Goal: Transaction & Acquisition: Purchase product/service

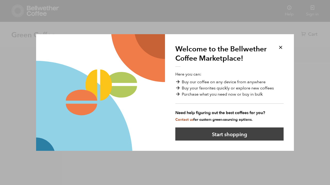
click at [250, 132] on button "Start shopping" at bounding box center [229, 134] width 108 height 13
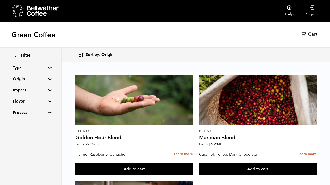
scroll to position [809, 0]
click at [193, 164] on button "Add to cart" at bounding box center [133, 170] width 117 height 12
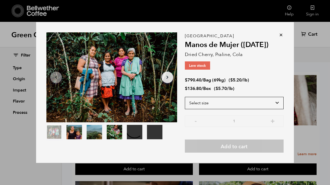
select select "bag-2"
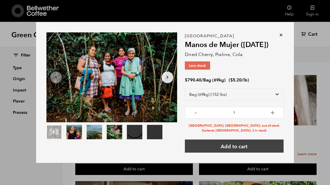
click at [240, 147] on button "Add to cart" at bounding box center [234, 146] width 99 height 13
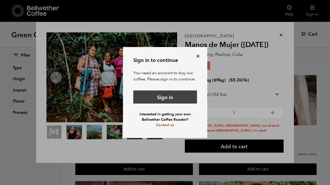
click at [172, 99] on link "Sign in" at bounding box center [165, 97] width 64 height 13
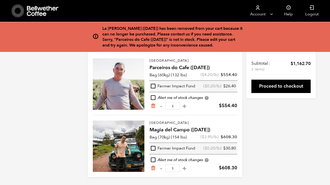
scroll to position [23, 0]
click at [153, 110] on form "Your Cart 2 Items Update cart 2 Items Brazil Parceiros do Cafe (JUL 24) Bag (60…" at bounding box center [165, 91] width 154 height 171
click at [153, 106] on icon "Remove from cart" at bounding box center [152, 106] width 5 height 5
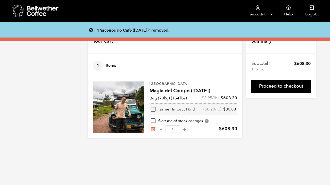
click at [37, 7] on icon at bounding box center [43, 11] width 32 height 10
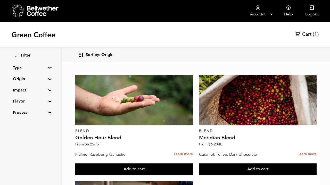
scroll to position [819, 0]
click at [193, 164] on button "Add to cart" at bounding box center [133, 170] width 117 height 12
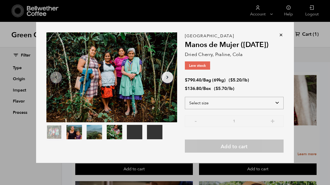
select select "bag-2"
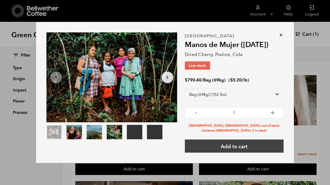
click at [241, 147] on button "Add to cart" at bounding box center [234, 146] width 99 height 13
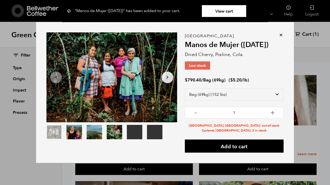
click at [225, 10] on link "View cart" at bounding box center [224, 11] width 44 height 12
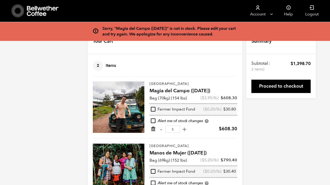
click at [153, 129] on icon "Remove from cart" at bounding box center [152, 129] width 5 height 5
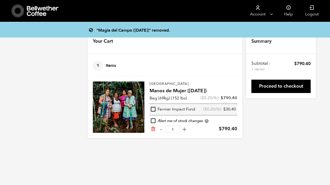
click at [44, 15] on icon at bounding box center [43, 11] width 32 height 10
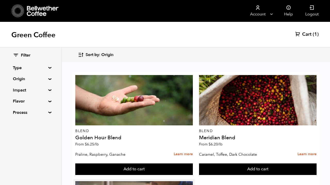
scroll to position [125, 0]
click at [193, 164] on button "Add to cart" at bounding box center [133, 170] width 117 height 12
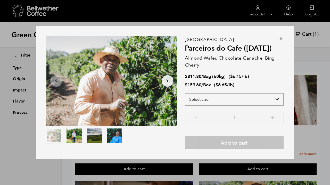
select select "bag-3"
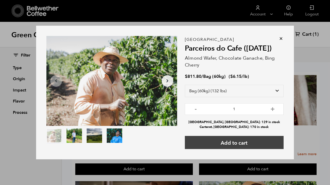
click at [230, 144] on button "Add to cart" at bounding box center [234, 142] width 99 height 13
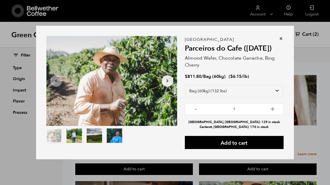
click at [280, 39] on icon at bounding box center [280, 38] width 5 height 5
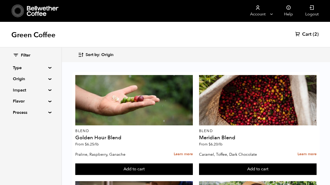
click at [307, 33] on span "Cart" at bounding box center [306, 34] width 9 height 6
